Goal: Task Accomplishment & Management: Complete application form

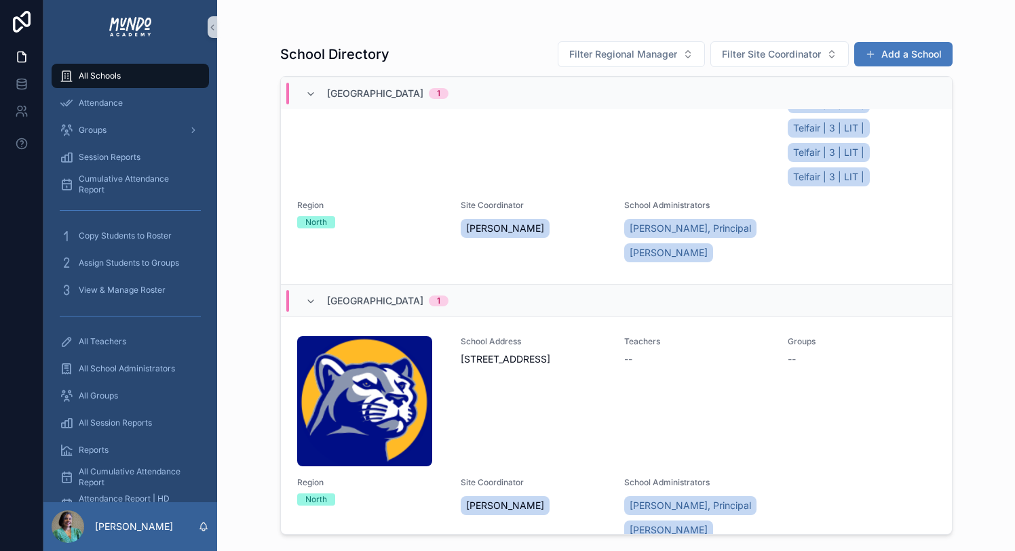
scroll to position [2080, 0]
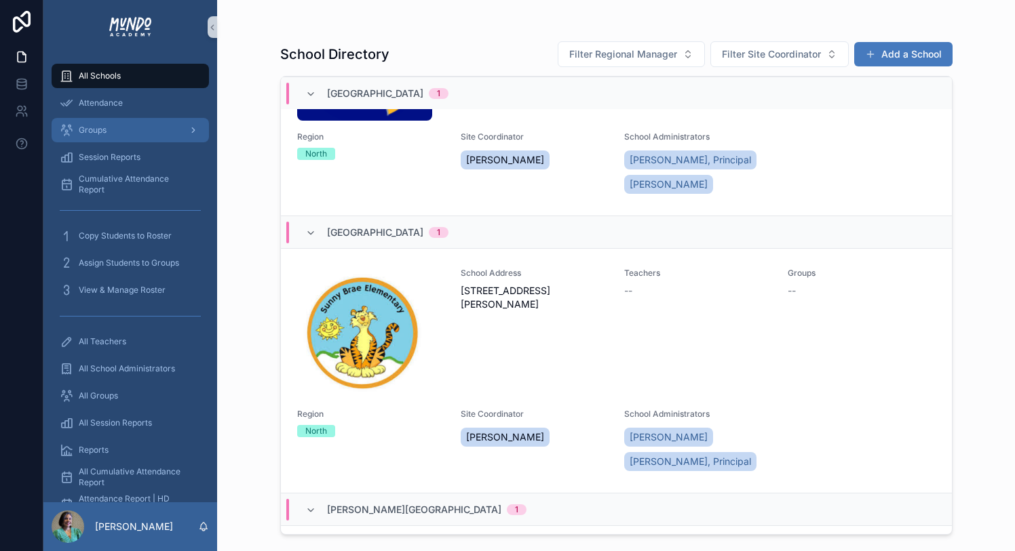
click at [102, 127] on span "Groups" at bounding box center [93, 130] width 28 height 11
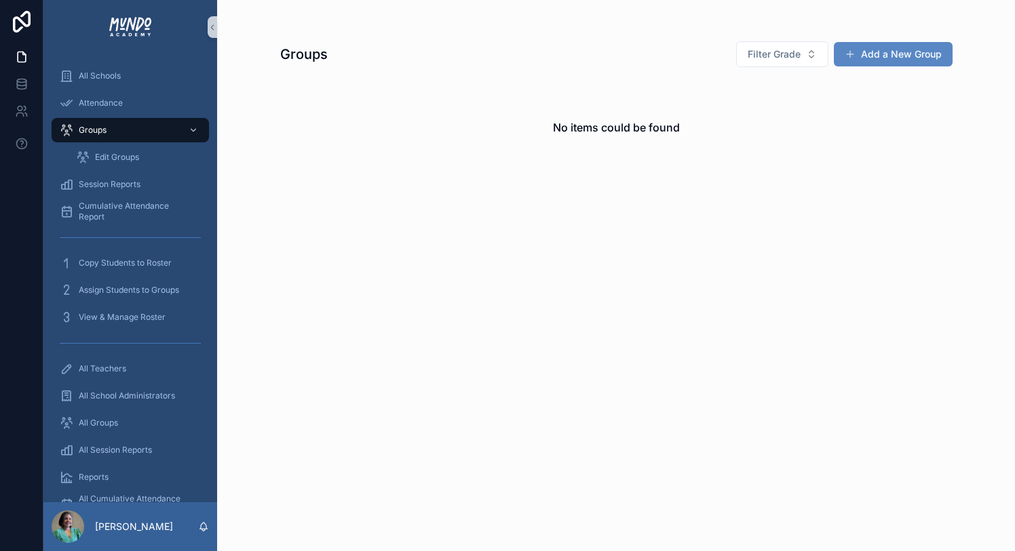
click at [911, 53] on button "Add a New Group" at bounding box center [892, 54] width 119 height 24
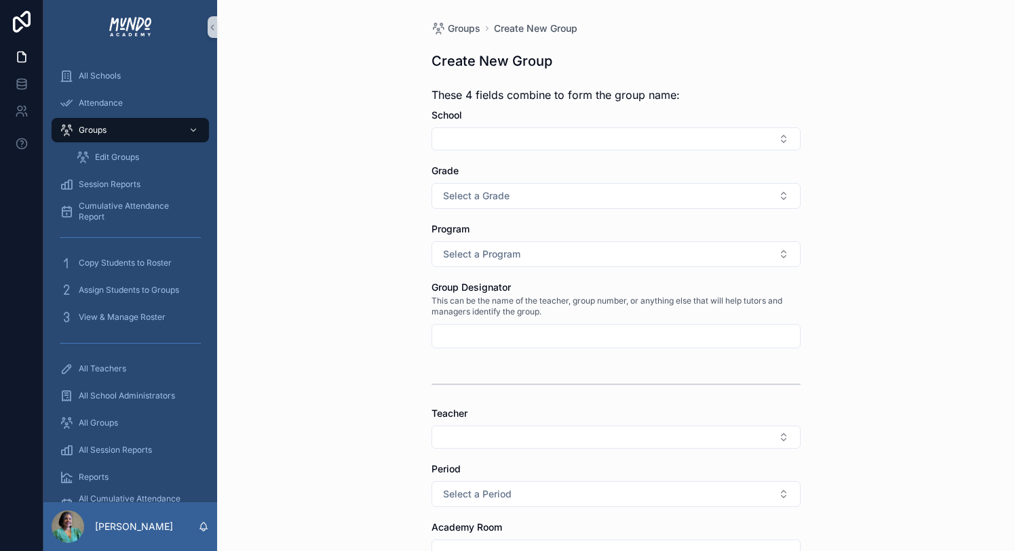
click at [717, 332] on input "scrollable content" at bounding box center [616, 336] width 368 height 19
